Goal: Information Seeking & Learning: Learn about a topic

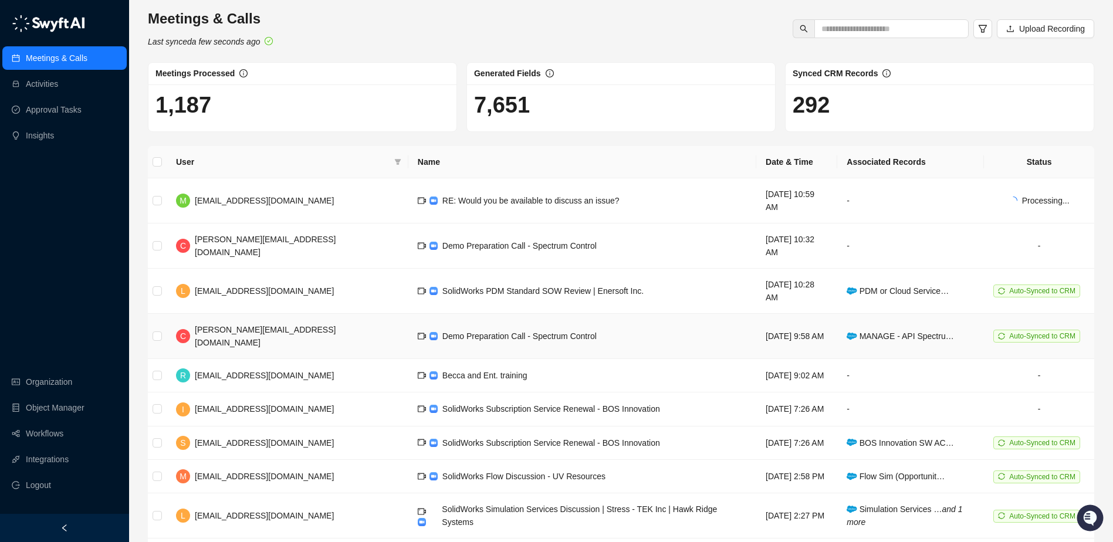
click at [510, 330] on div "Demo Preparation Call - Spectrum Control" at bounding box center [520, 336] width 154 height 13
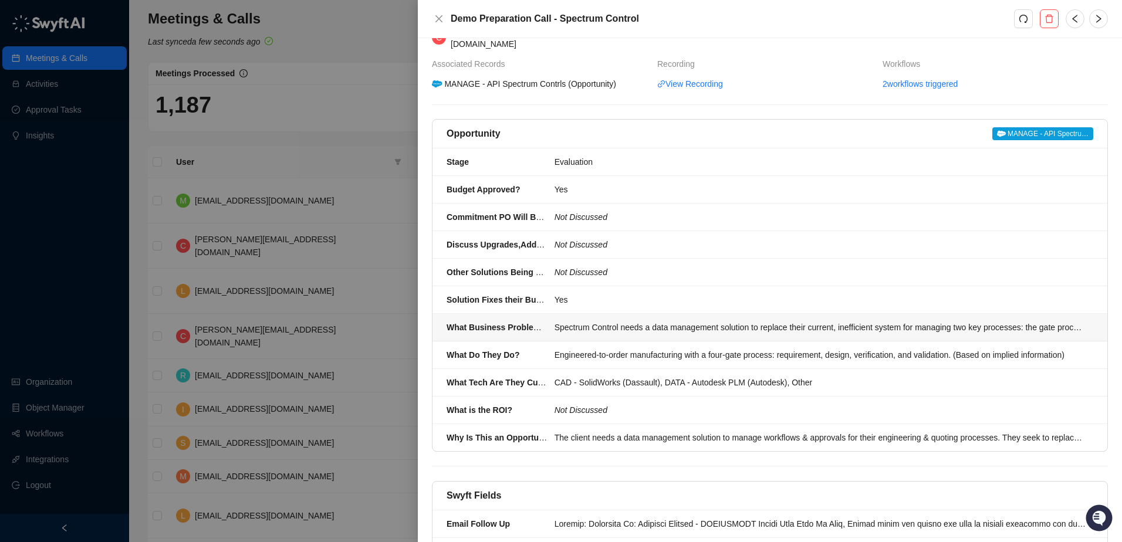
scroll to position [103, 0]
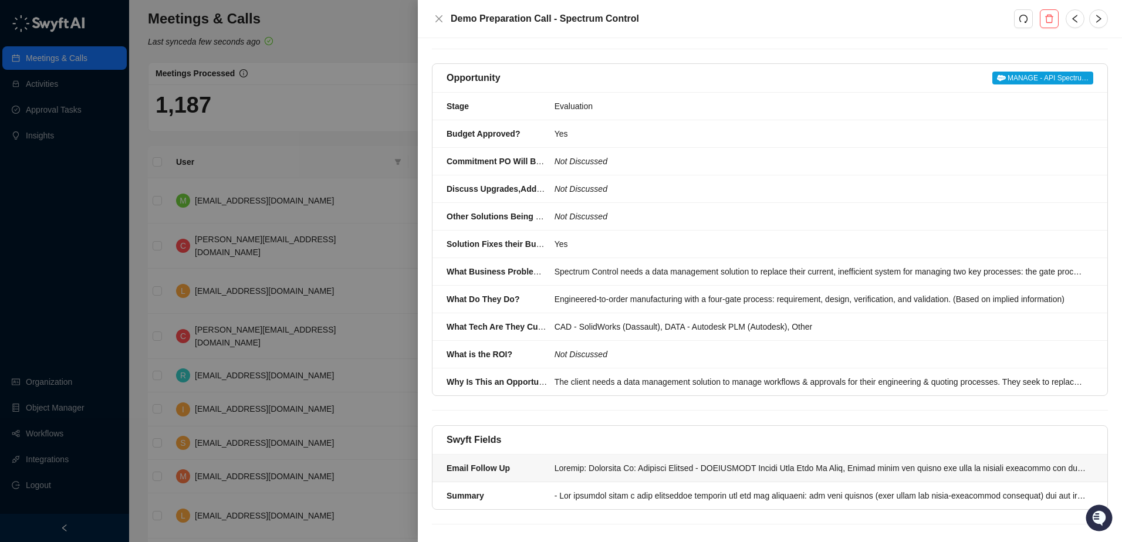
click at [769, 462] on div at bounding box center [821, 468] width 532 height 13
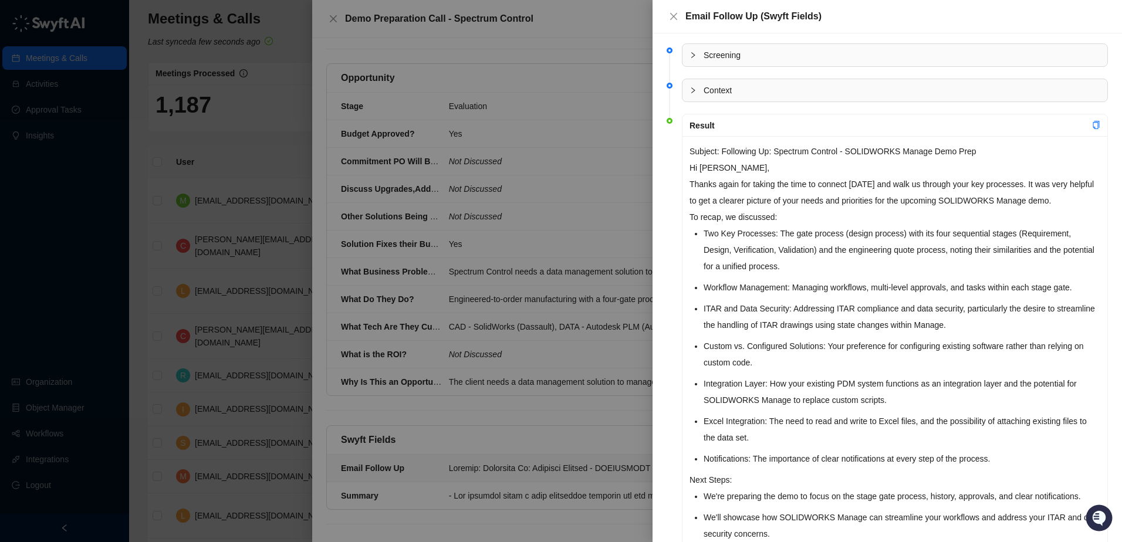
click at [596, 93] on div at bounding box center [561, 271] width 1122 height 542
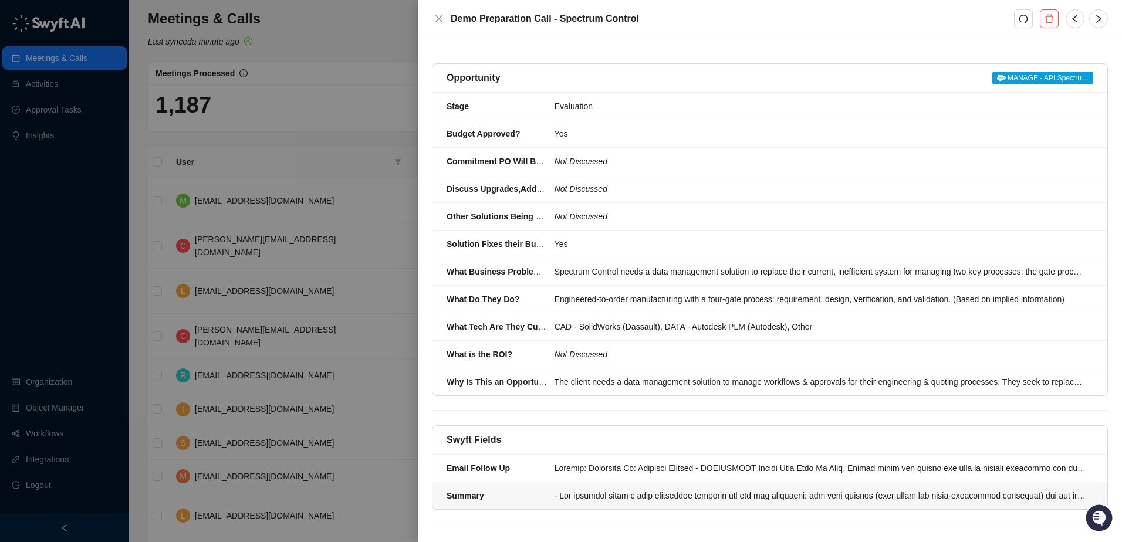
click at [788, 489] on div at bounding box center [821, 495] width 532 height 13
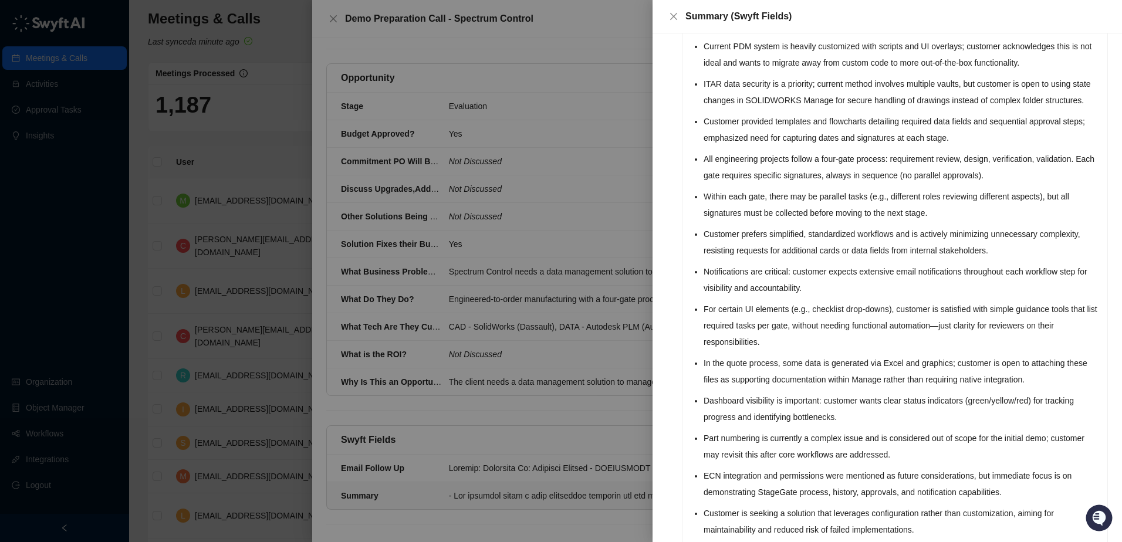
scroll to position [160, 0]
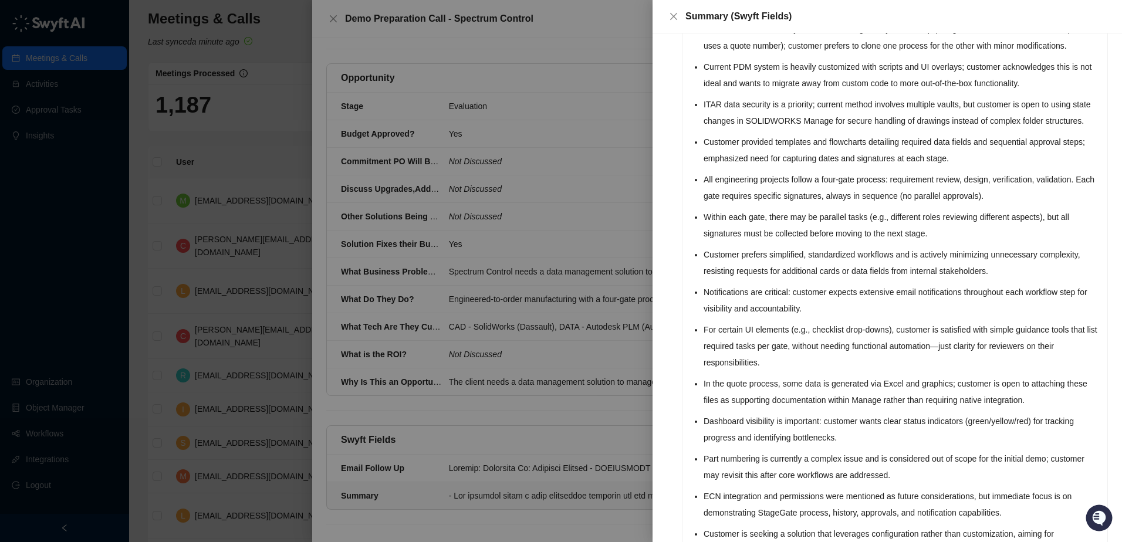
click at [617, 459] on div at bounding box center [561, 271] width 1122 height 542
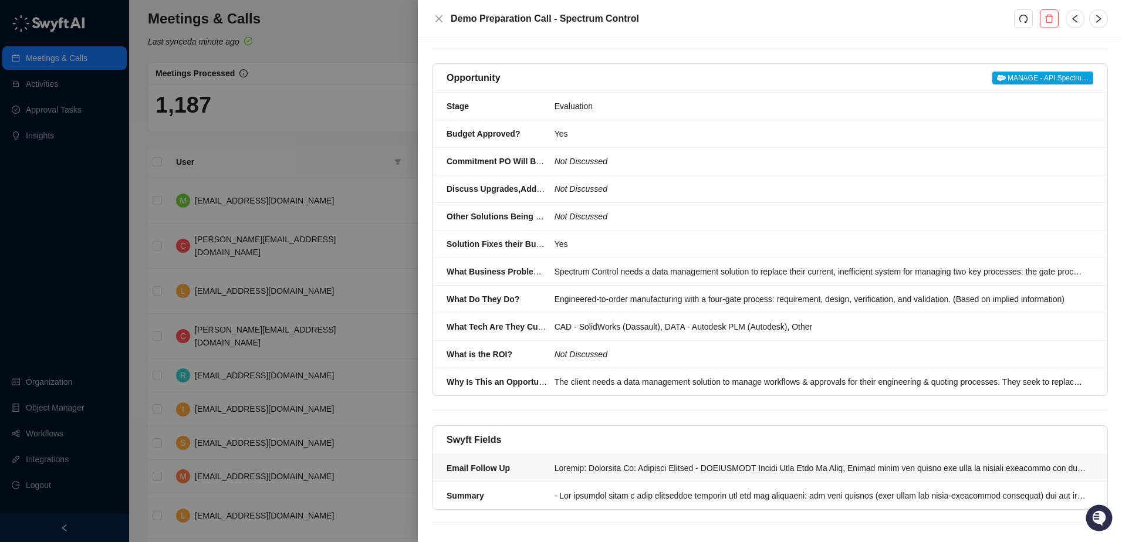
click at [593, 462] on div at bounding box center [821, 468] width 532 height 13
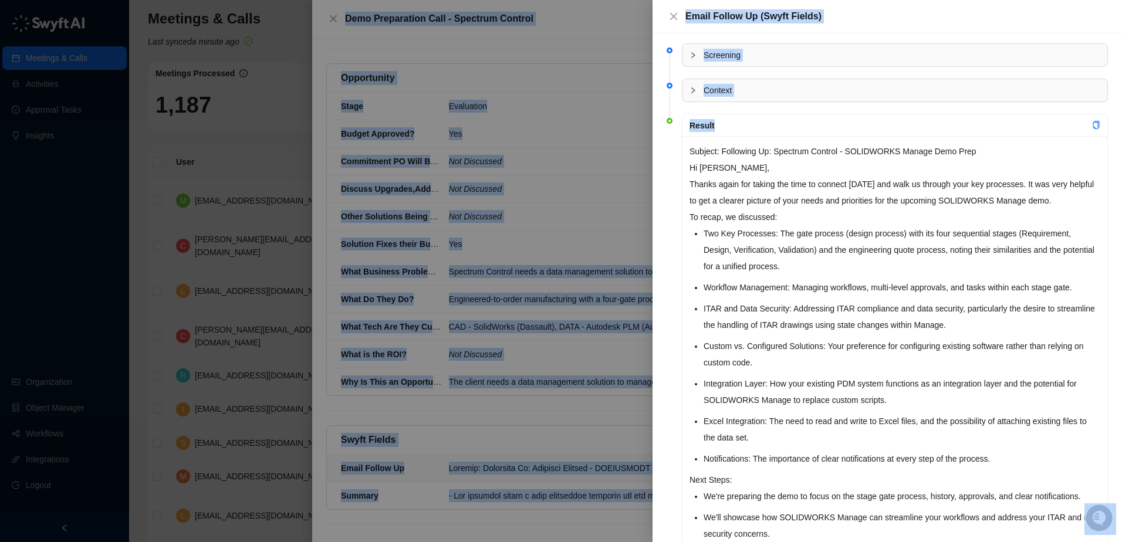
scroll to position [129, 0]
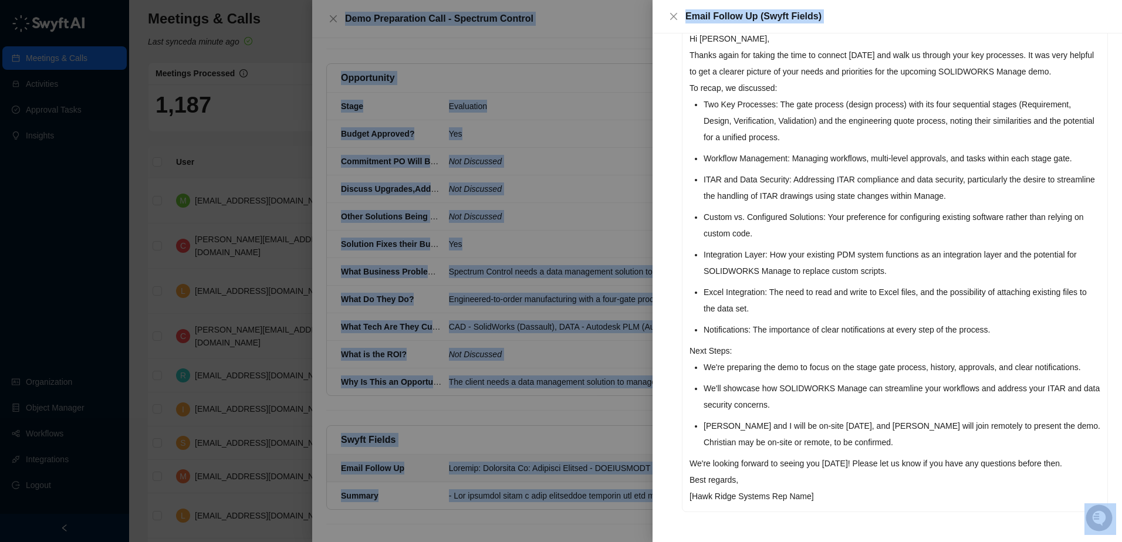
drag, startPoint x: 690, startPoint y: 148, endPoint x: 1085, endPoint y: 466, distance: 506.8
click at [1085, 466] on div "Subject: Following Up: Spectrum Control - SOLIDWORKS Manage Demo Prep Hi [PERSO…" at bounding box center [895, 259] width 425 height 505
copy div "Subject: Following Up: Spectrum Control - SOLIDWORKS Manage Demo Prep Hi [PERSO…"
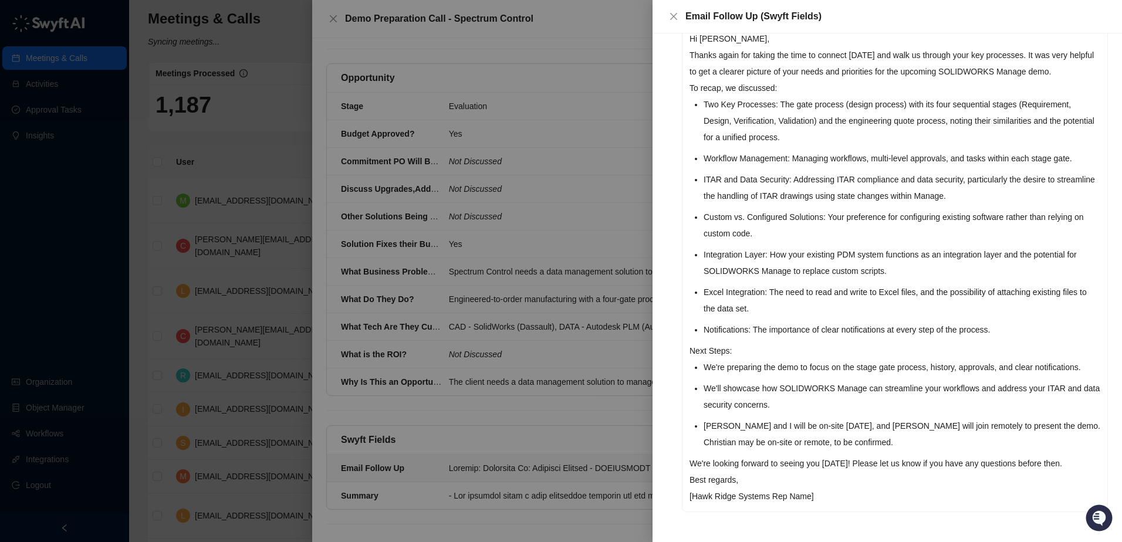
click at [270, 141] on div at bounding box center [561, 271] width 1122 height 542
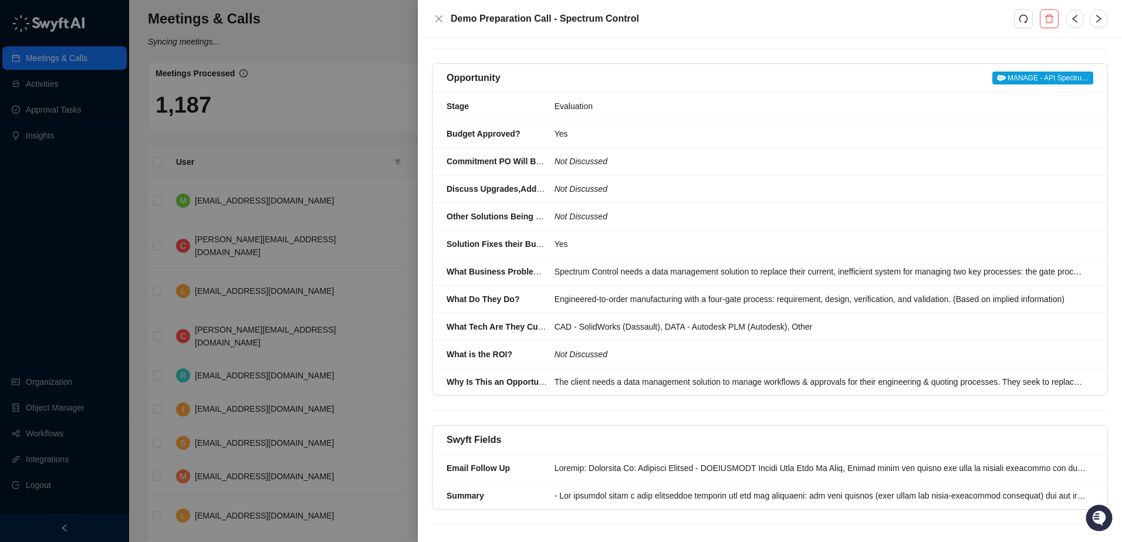
click at [390, 141] on div at bounding box center [561, 271] width 1122 height 542
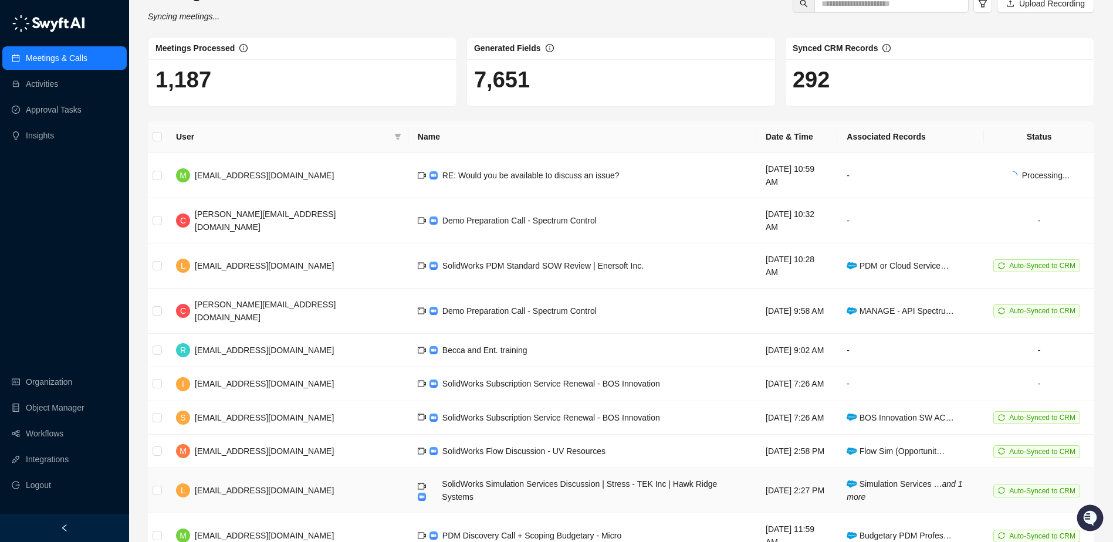
scroll to position [32, 0]
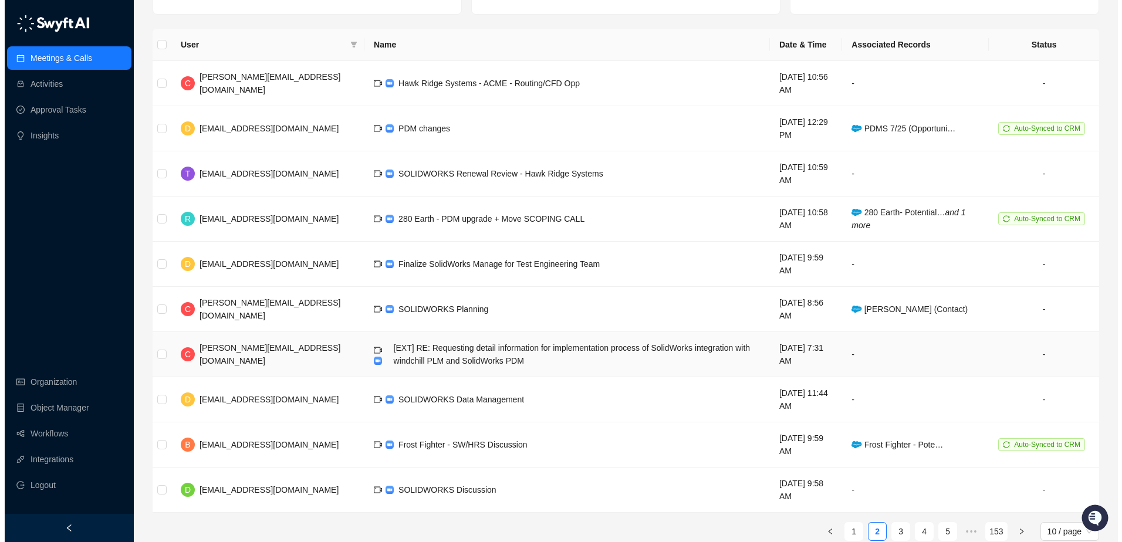
scroll to position [124, 0]
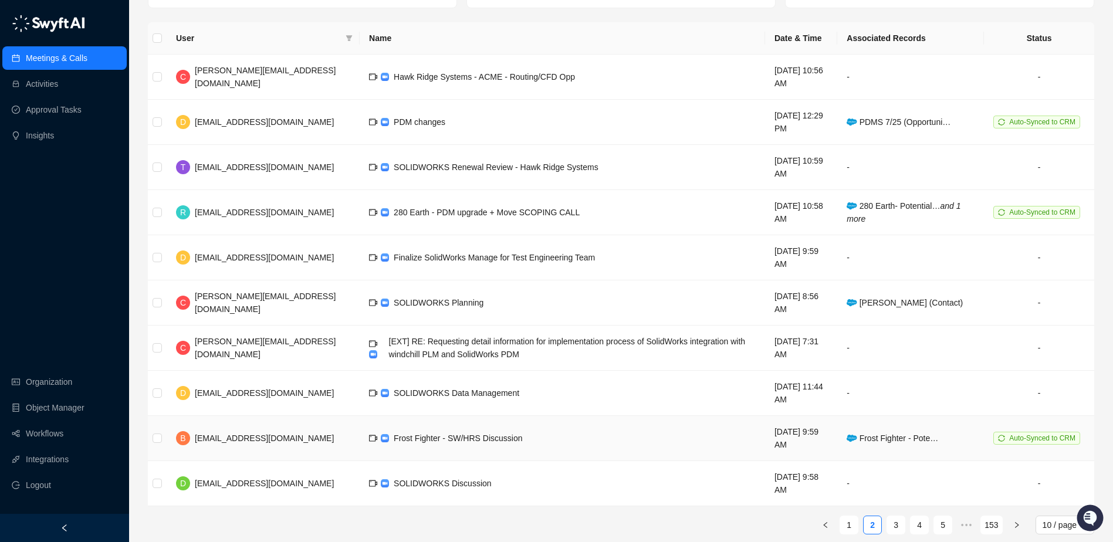
click at [506, 427] on td "Frost Fighter - SW/HRS Discussion" at bounding box center [563, 438] width 406 height 45
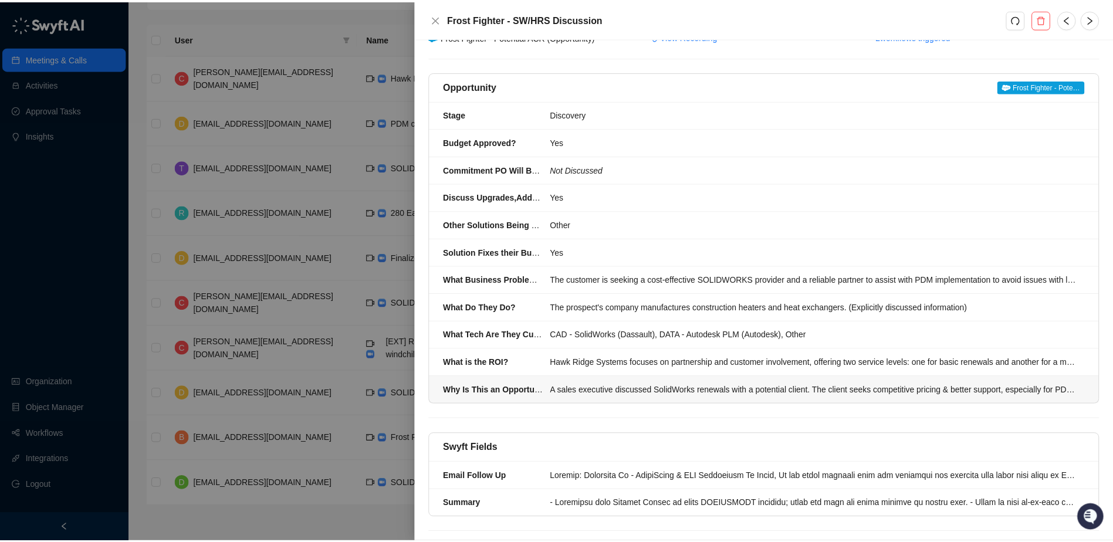
scroll to position [103, 0]
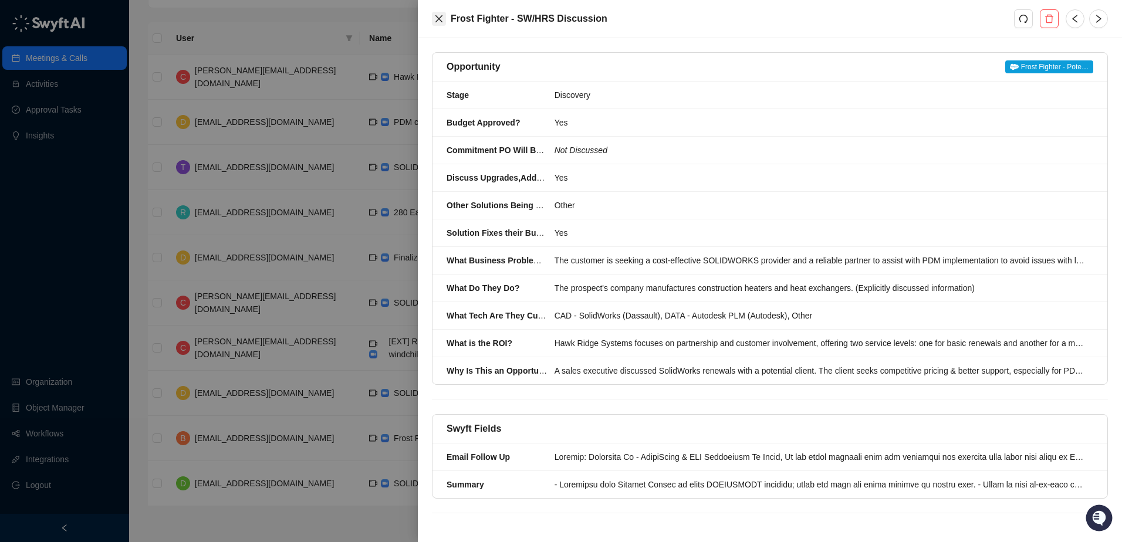
click at [441, 24] on button "Close" at bounding box center [439, 19] width 14 height 14
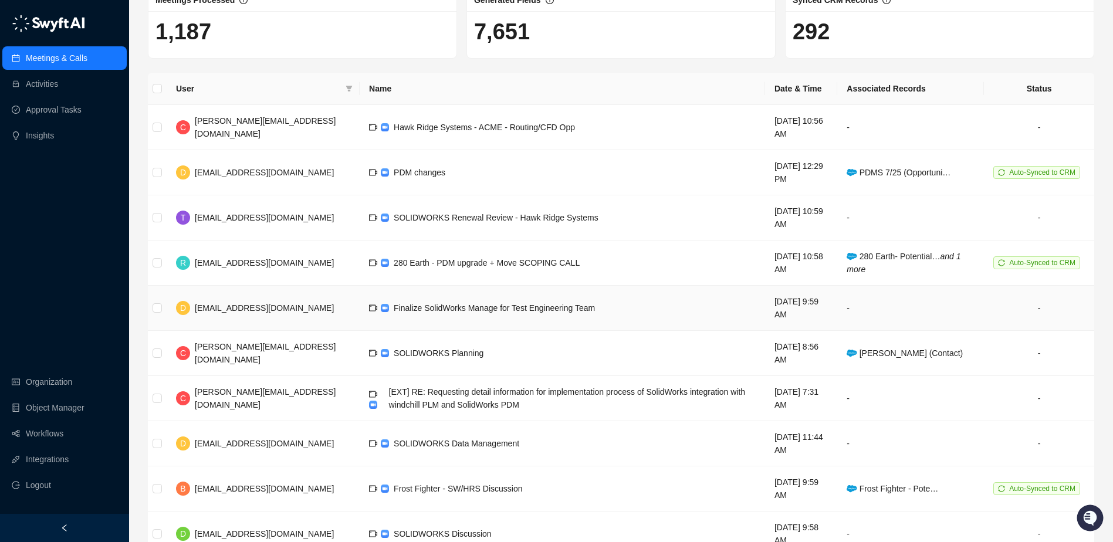
scroll to position [124, 0]
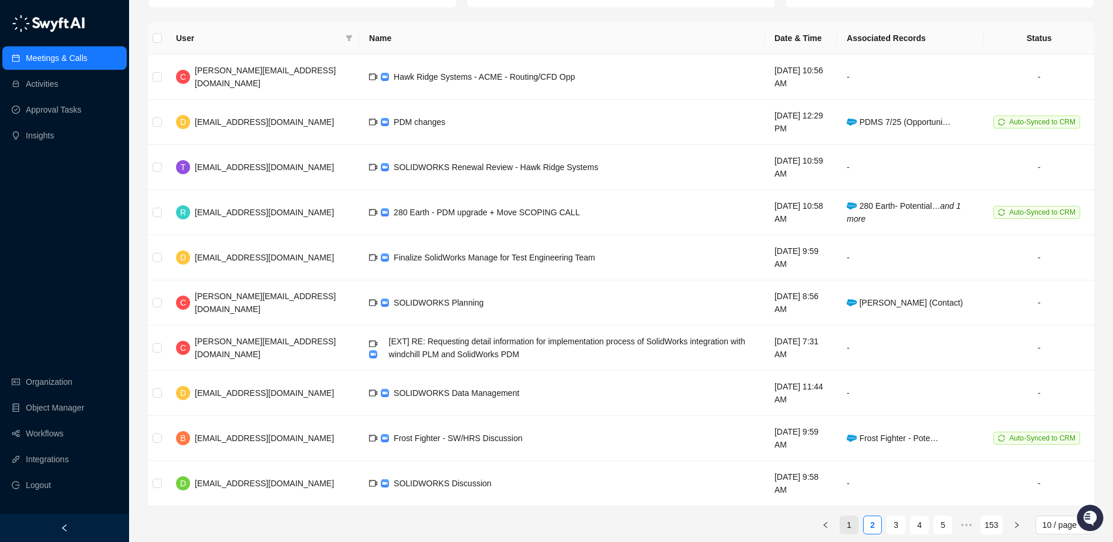
click at [850, 516] on link "1" at bounding box center [849, 525] width 18 height 18
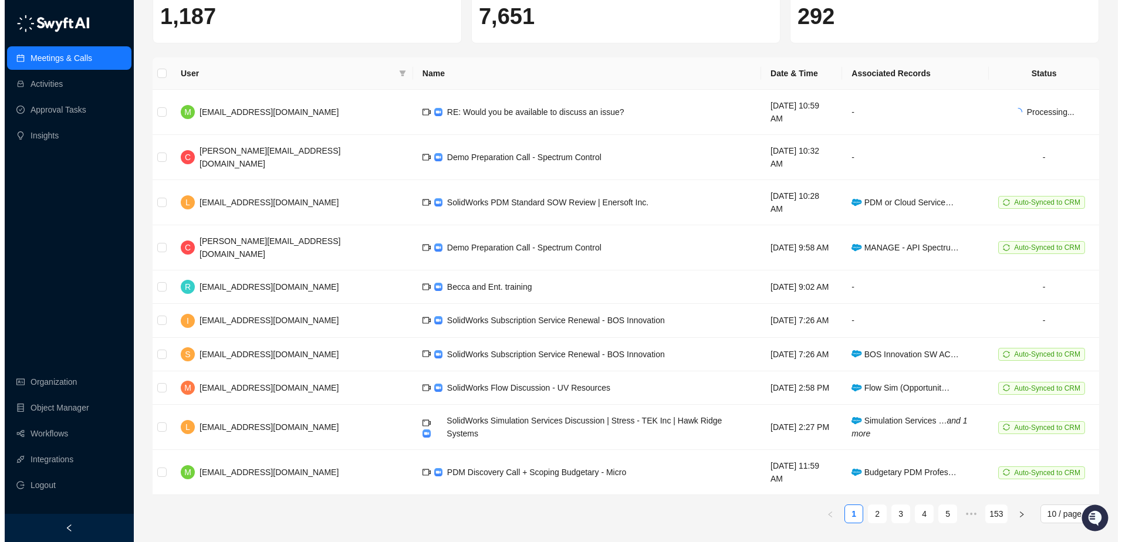
scroll to position [32, 0]
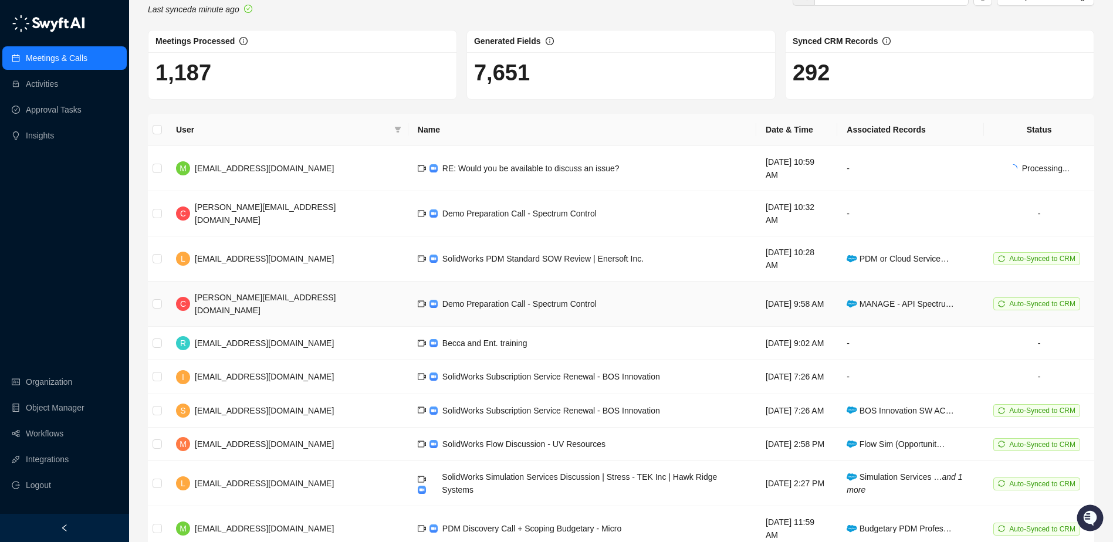
click at [560, 282] on td "Demo Preparation Call - Spectrum Control" at bounding box center [582, 304] width 348 height 45
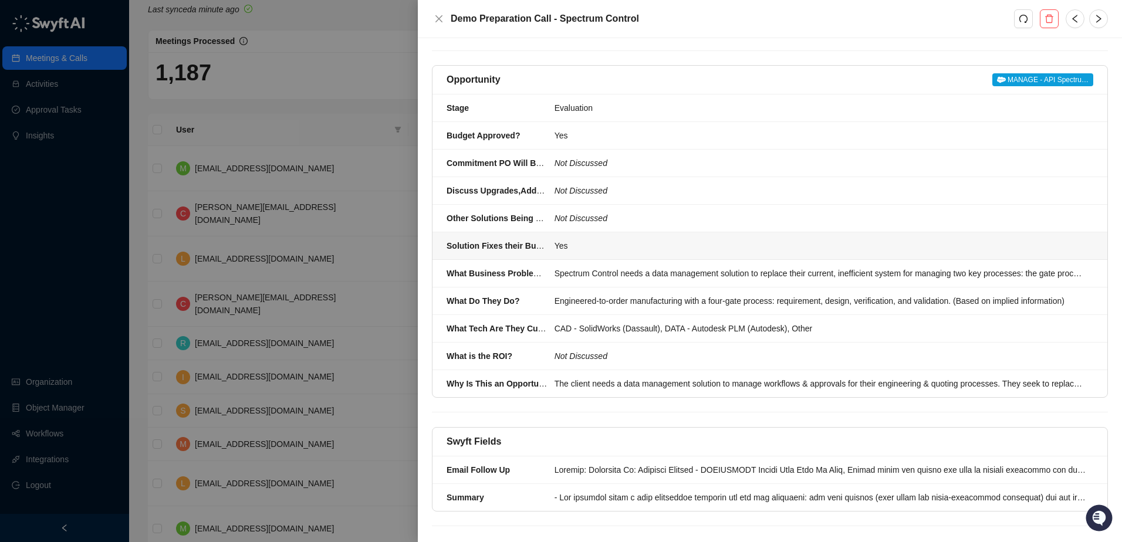
scroll to position [103, 0]
click at [1041, 72] on span "MANAGE - API Spectru…" at bounding box center [1042, 78] width 101 height 13
